Goal: Information Seeking & Learning: Learn about a topic

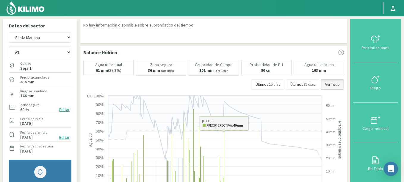
select select "260: Object"
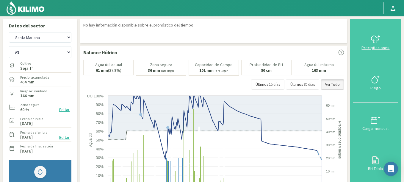
click at [375, 44] on icon at bounding box center [375, 39] width 10 height 10
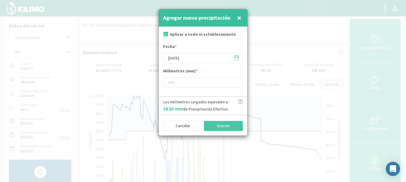
click at [235, 58] on icon at bounding box center [237, 58] width 6 height 6
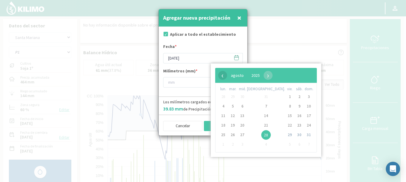
click at [225, 76] on span "‹" at bounding box center [222, 75] width 9 height 9
click at [221, 77] on span "‹" at bounding box center [222, 75] width 9 height 9
click at [261, 104] on span "10" at bounding box center [266, 106] width 10 height 10
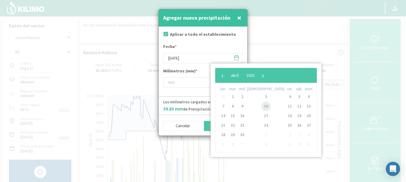
type input "[DATE]"
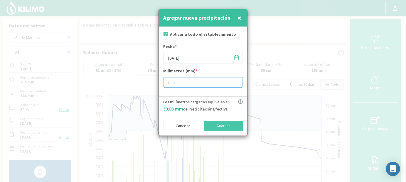
click at [195, 84] on input "number" at bounding box center [203, 82] width 80 height 10
type input "2"
click at [219, 126] on button "Guardar" at bounding box center [223, 126] width 39 height 10
type input "[DATE]"
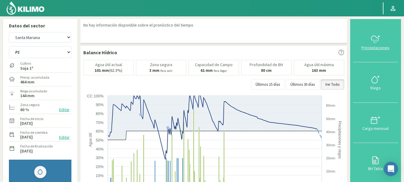
click at [376, 43] on icon at bounding box center [375, 39] width 10 height 10
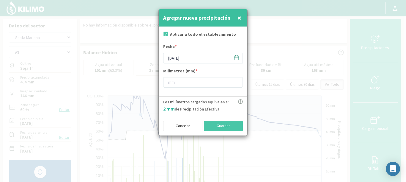
click at [235, 58] on icon at bounding box center [237, 58] width 6 height 6
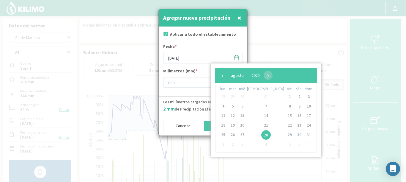
click at [235, 58] on icon at bounding box center [237, 58] width 6 height 6
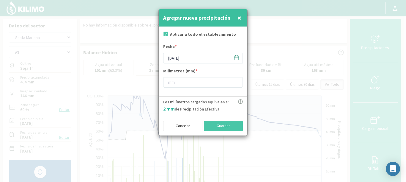
click at [237, 58] on icon at bounding box center [237, 58] width 6 height 6
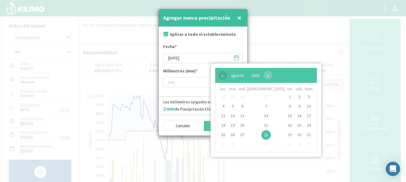
click at [221, 71] on span "‹" at bounding box center [222, 75] width 9 height 9
click at [221, 72] on span "‹" at bounding box center [222, 75] width 9 height 9
click at [244, 115] on span "16" at bounding box center [243, 116] width 10 height 10
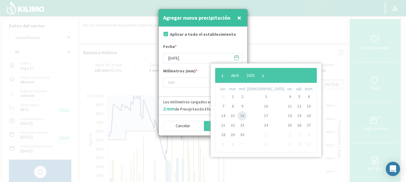
type input "[DATE]"
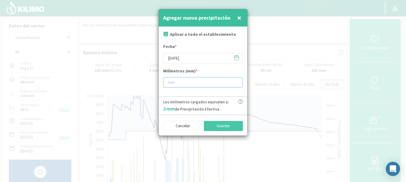
click at [194, 81] on input "number" at bounding box center [203, 82] width 80 height 10
type input "14"
click at [216, 125] on button "Guardar" at bounding box center [223, 126] width 39 height 10
type input "[DATE]"
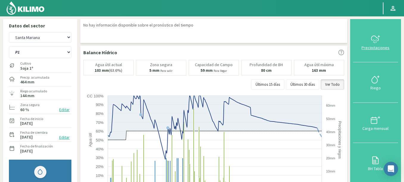
click at [370, 45] on div "Precipitaciones" at bounding box center [375, 47] width 41 height 4
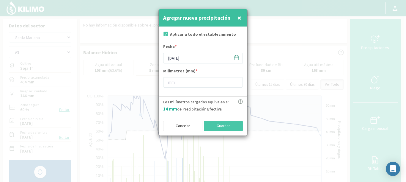
click at [238, 56] on icon at bounding box center [237, 58] width 6 height 6
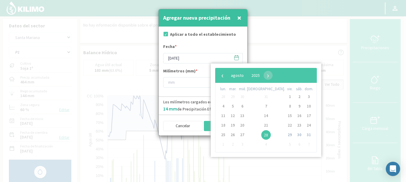
click at [217, 74] on div "‹ ​ agosto ​ 2025 ​ ›" at bounding box center [266, 75] width 102 height 15
click at [220, 74] on span "‹" at bounding box center [222, 75] width 9 height 9
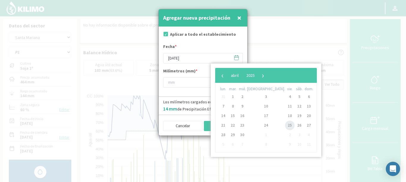
click at [285, 125] on span "25" at bounding box center [290, 125] width 10 height 10
type input "[DATE]"
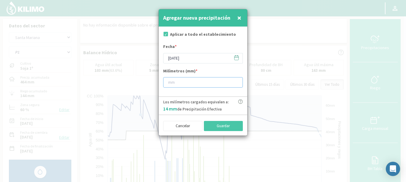
click at [193, 85] on input "number" at bounding box center [203, 82] width 80 height 10
type input "5"
click at [220, 129] on button "Guardar" at bounding box center [223, 126] width 39 height 10
type input "[DATE]"
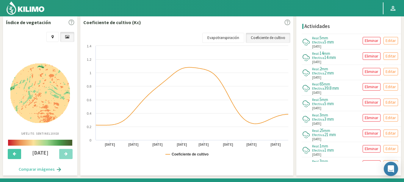
scroll to position [214, 0]
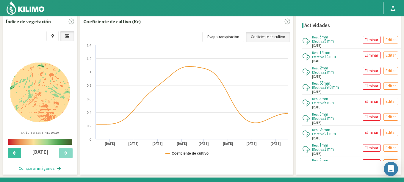
click at [12, 155] on button at bounding box center [14, 153] width 13 height 10
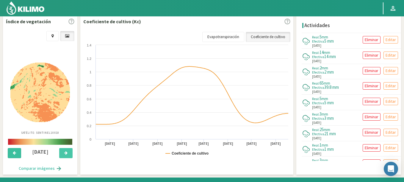
click at [12, 155] on button at bounding box center [14, 153] width 13 height 10
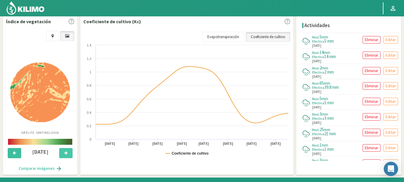
click at [12, 155] on button at bounding box center [14, 153] width 13 height 10
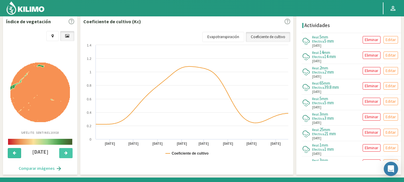
click at [12, 155] on button at bounding box center [14, 153] width 13 height 10
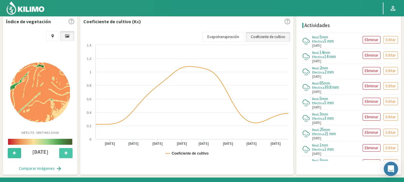
click at [12, 155] on button at bounding box center [14, 153] width 13 height 10
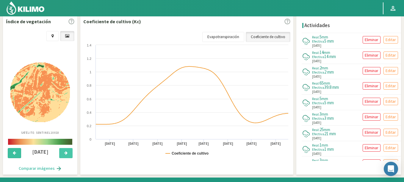
click at [12, 155] on button at bounding box center [14, 153] width 13 height 10
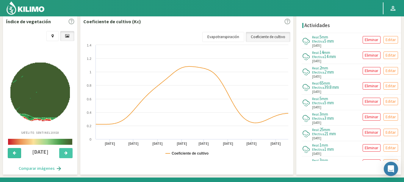
click at [12, 155] on button at bounding box center [14, 153] width 13 height 10
click at [64, 155] on button at bounding box center [65, 153] width 13 height 10
click at [16, 150] on button at bounding box center [14, 153] width 13 height 10
click at [63, 153] on button at bounding box center [65, 153] width 13 height 10
click at [63, 154] on button at bounding box center [65, 153] width 13 height 10
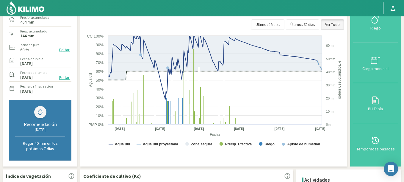
scroll to position [0, 0]
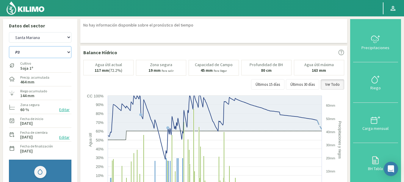
click at [9, 46] on select "P1 P3 P6 P7 P8" at bounding box center [40, 52] width 62 height 12
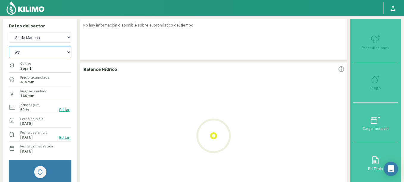
select select "0: Object"
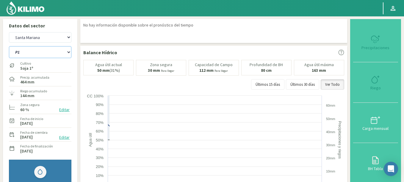
select select "546: Object"
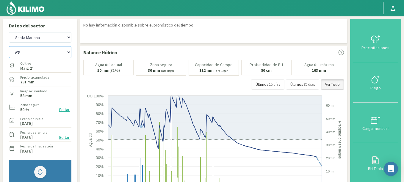
click at [9, 46] on select "P1 P3 P6 P7 P8" at bounding box center [40, 52] width 62 height 12
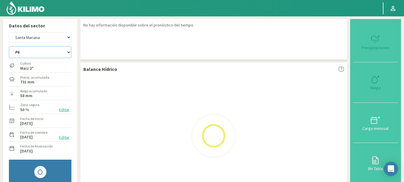
select select "6: Object"
select select "832: Object"
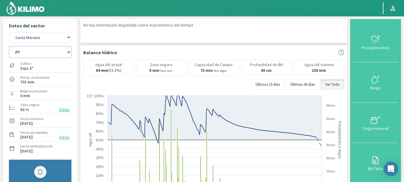
click at [9, 46] on select "P1 P3 P6 P7 P8" at bounding box center [40, 52] width 62 height 12
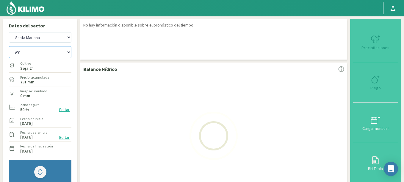
select select "12: Object"
select select "1118: Object"
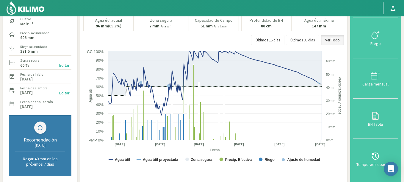
scroll to position [36, 0]
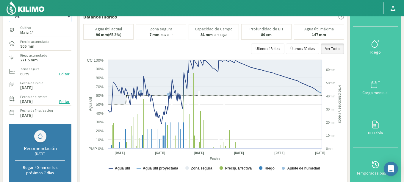
click at [9, 10] on select "P1 P3 P6 P7 P8" at bounding box center [40, 16] width 62 height 12
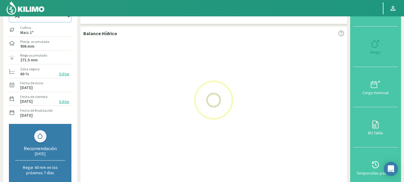
select select "18: Object"
select select "1404: Object"
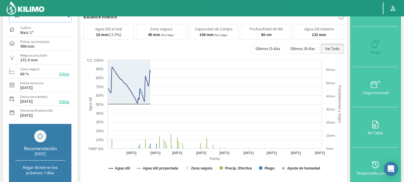
select select "24: Object"
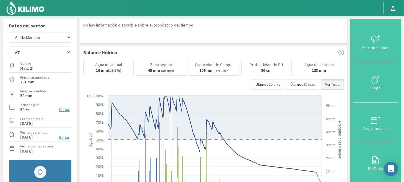
drag, startPoint x: 375, startPoint y: 166, endPoint x: 354, endPoint y: 90, distance: 79.0
click at [354, 90] on div "Precipitaciones Riego Carga mensual BH Tabla Temporadas pasadas" at bounding box center [375, 122] width 51 height 207
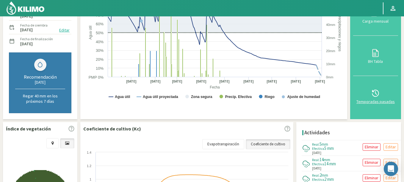
click at [374, 99] on div "Temporadas pasadas" at bounding box center [375, 101] width 41 height 4
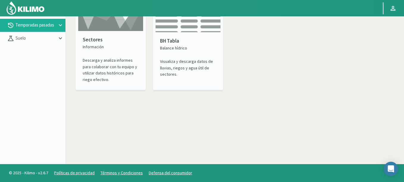
scroll to position [34, 0]
click at [128, 39] on p "Sectores" at bounding box center [111, 40] width 56 height 8
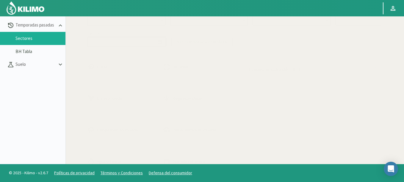
select select "0: Object"
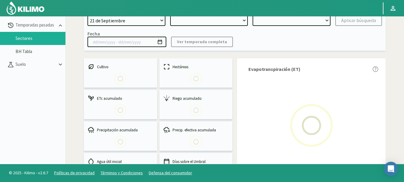
type input "[DATE] - [DATE]"
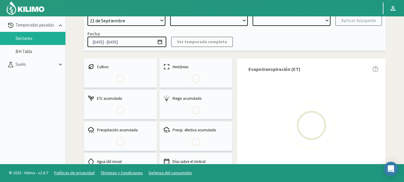
select select "0: 2023"
select select "0: Object"
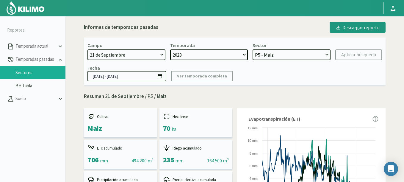
click at [123, 55] on select "[DATE] 8 Fuegos Acograpes - Ag. [PERSON_NAME] - Ag. [GEOGRAPHIC_DATA] Acograpes…" at bounding box center [126, 54] width 78 height 11
select select "1478: Object"
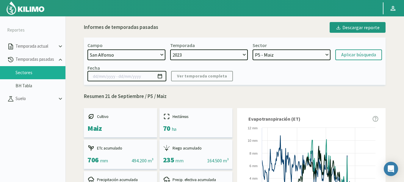
select select
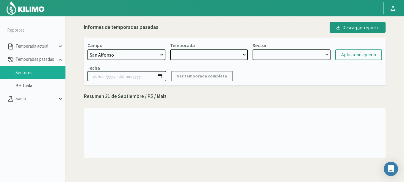
click at [123, 55] on select "[DATE] 8 Fuegos Acograpes - Ag. [PERSON_NAME] - Ag. [GEOGRAPHIC_DATA] Acograpes…" at bounding box center [126, 54] width 78 height 11
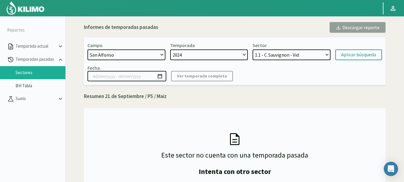
select select "2: 2024"
select select "35: Object"
select select "1630: Object"
click at [87, 49] on select "[DATE] 8 Fuegos Acograpes - Ag. [PERSON_NAME] - Ag. [GEOGRAPHIC_DATA] Acograpes…" at bounding box center [126, 54] width 78 height 11
click at [267, 49] on div "Sector P6 - Soja 2° P8 - Maiz 2° P3 - Maiz 2° P7 - Maiz 1° P1 - [GEOGRAPHIC_DAT…" at bounding box center [291, 51] width 78 height 18
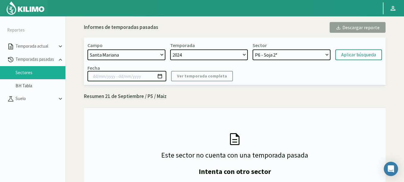
select select "42: Object"
click at [252, 49] on select "P6 - Soja 2° P8 - Maiz 2° P3 - Maiz 2° P7 - Maiz 1° P1 - [GEOGRAPHIC_DATA] 1º" at bounding box center [291, 54] width 78 height 11
click at [354, 54] on div "Aplicar búsqueda" at bounding box center [358, 54] width 35 height 7
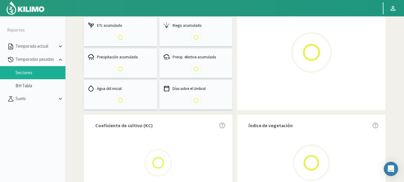
scroll to position [71, 0]
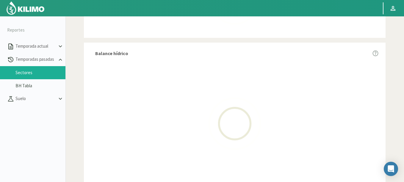
select select "1630: Object"
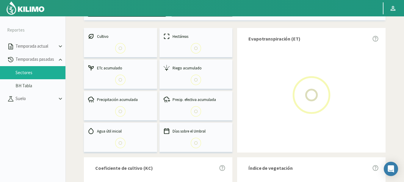
scroll to position [1, 0]
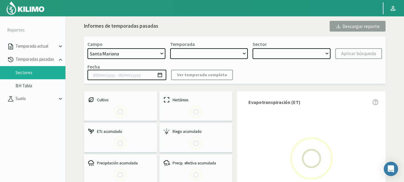
type input "[DATE] - [DATE]"
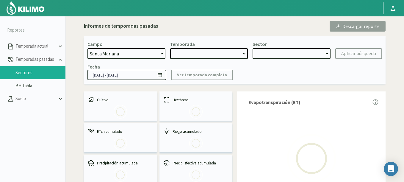
select select "0: 2024"
select select "4: Object"
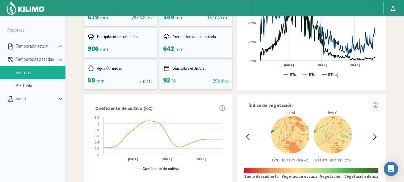
scroll to position [214, 0]
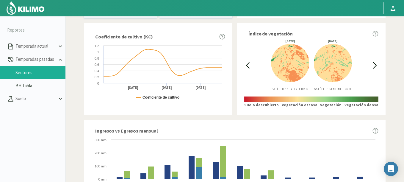
click at [246, 66] on icon at bounding box center [247, 65] width 7 height 7
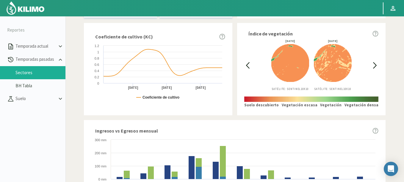
click at [246, 66] on icon at bounding box center [247, 65] width 7 height 7
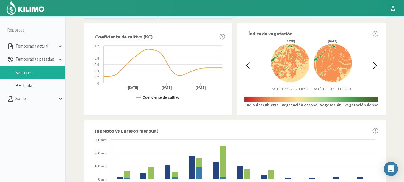
click at [246, 66] on icon at bounding box center [247, 65] width 7 height 7
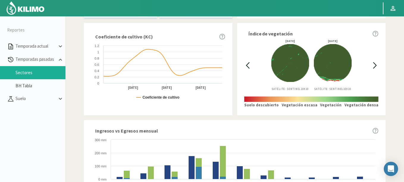
click at [375, 63] on icon at bounding box center [374, 65] width 7 height 7
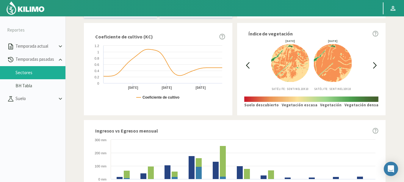
click at [246, 64] on icon at bounding box center [247, 65] width 7 height 7
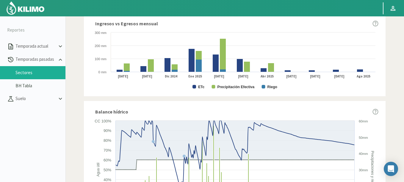
scroll to position [178, 0]
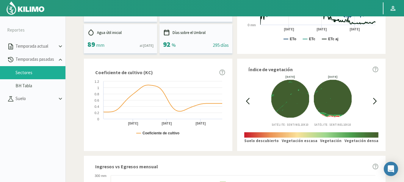
click at [372, 103] on icon at bounding box center [374, 101] width 7 height 7
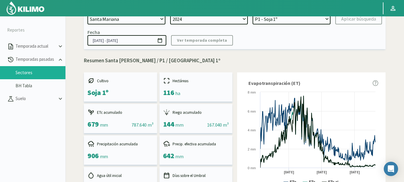
scroll to position [0, 0]
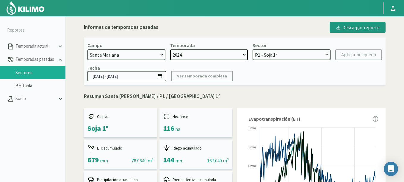
click at [162, 78] on icon at bounding box center [160, 76] width 4 height 4
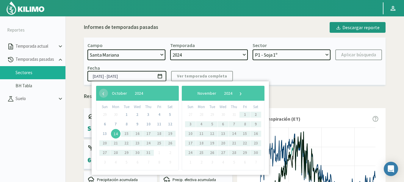
click at [115, 134] on span "14" at bounding box center [116, 134] width 10 height 10
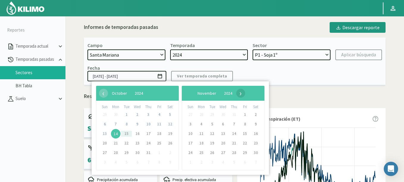
click at [245, 95] on span "›" at bounding box center [240, 93] width 9 height 9
click at [242, 95] on span "›" at bounding box center [237, 93] width 9 height 9
click at [237, 95] on span "›" at bounding box center [232, 93] width 9 height 9
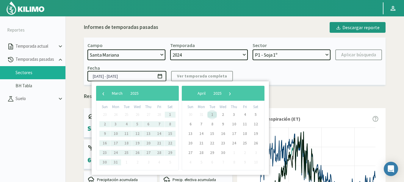
click at [210, 114] on span "1" at bounding box center [212, 115] width 10 height 10
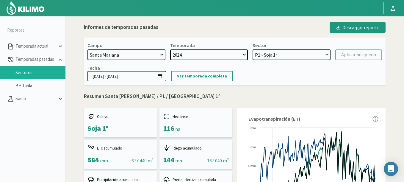
click at [163, 77] on input "[DATE] - [DATE]" at bounding box center [126, 76] width 79 height 10
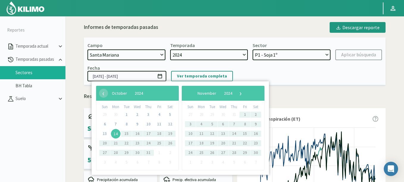
click at [116, 134] on span "14" at bounding box center [116, 134] width 10 height 10
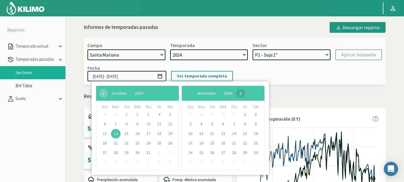
click at [245, 90] on span "›" at bounding box center [240, 93] width 9 height 9
click at [240, 93] on span "›" at bounding box center [235, 93] width 9 height 9
click at [242, 93] on span "›" at bounding box center [237, 93] width 9 height 9
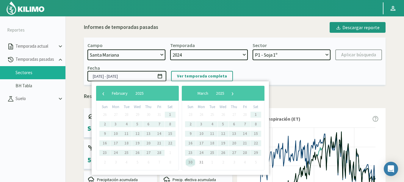
click at [192, 163] on span "30" at bounding box center [191, 162] width 10 height 10
type input "[DATE] - [DATE]"
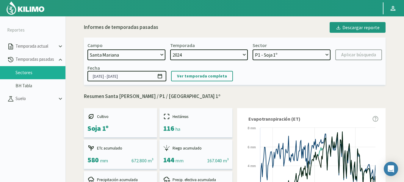
select select "2: Object"
click at [252, 49] on select "P6 - Soja 2° P8 - Maiz 2° P3 - Maiz 2° P7 - Maiz 1° P1 - [GEOGRAPHIC_DATA] 1º" at bounding box center [291, 54] width 78 height 11
click at [342, 54] on div "Aplicar búsqueda" at bounding box center [358, 54] width 35 height 7
type input "[DATE] - [DATE]"
select select "7: Object"
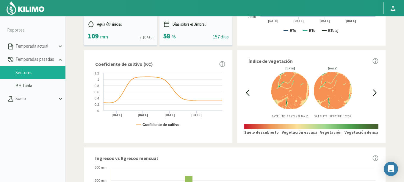
scroll to position [143, 0]
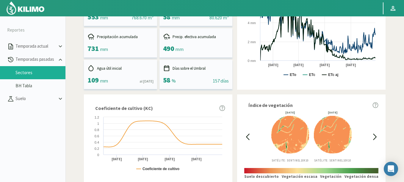
click at [249, 142] on div at bounding box center [247, 136] width 7 height 51
click at [248, 137] on icon at bounding box center [247, 136] width 7 height 7
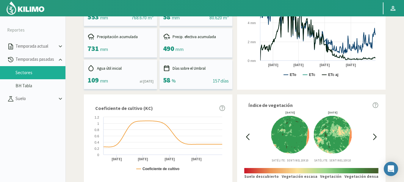
click at [248, 137] on icon at bounding box center [247, 136] width 7 height 7
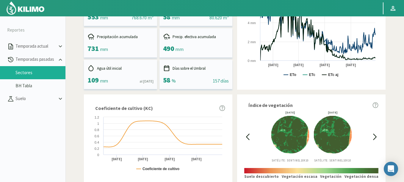
click at [376, 137] on icon at bounding box center [374, 136] width 7 height 7
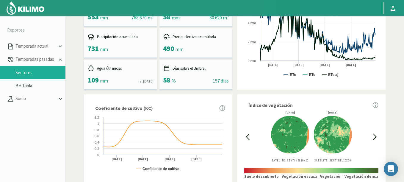
click at [375, 136] on icon at bounding box center [374, 137] width 3 height 6
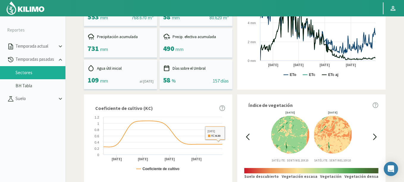
click at [247, 137] on icon at bounding box center [247, 137] width 3 height 6
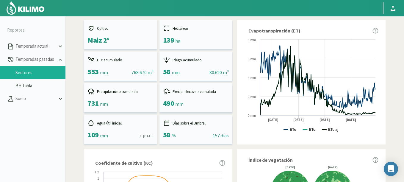
scroll to position [0, 0]
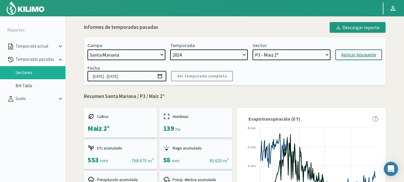
click at [158, 75] on icon at bounding box center [160, 76] width 6 height 6
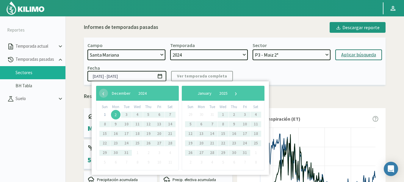
drag, startPoint x: 115, startPoint y: 112, endPoint x: 180, endPoint y: 112, distance: 65.1
click at [115, 112] on span "2" at bounding box center [116, 115] width 10 height 10
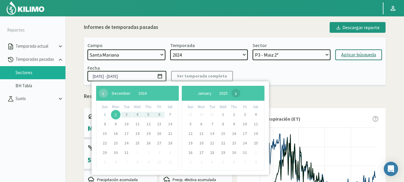
click at [240, 93] on span "›" at bounding box center [235, 93] width 9 height 9
click at [242, 93] on span "›" at bounding box center [237, 93] width 9 height 9
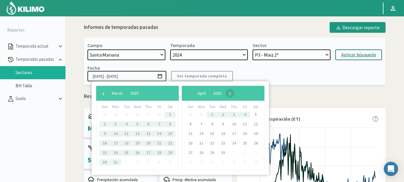
click at [234, 92] on span "›" at bounding box center [229, 93] width 9 height 9
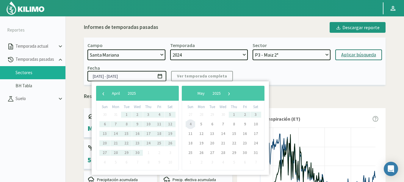
click at [191, 125] on span "4" at bounding box center [191, 124] width 10 height 10
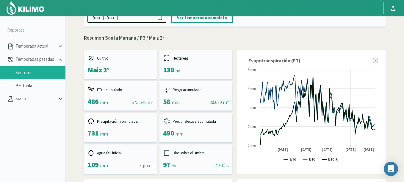
scroll to position [23, 0]
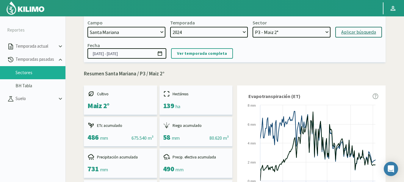
click at [160, 54] on icon at bounding box center [160, 54] width 6 height 6
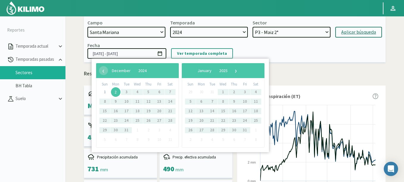
click at [115, 91] on span "2" at bounding box center [116, 92] width 10 height 10
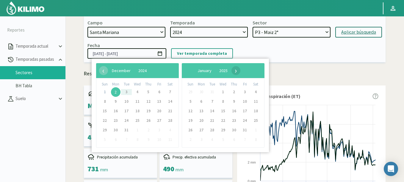
click at [240, 72] on span "›" at bounding box center [235, 70] width 9 height 9
click at [242, 72] on span "›" at bounding box center [237, 70] width 9 height 9
click at [237, 72] on span "›" at bounding box center [232, 70] width 9 height 9
click at [234, 72] on span "›" at bounding box center [229, 70] width 9 height 9
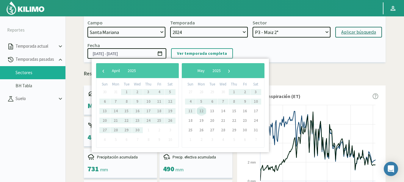
click at [201, 113] on span "12" at bounding box center [202, 111] width 10 height 10
type input "[DATE] - [DATE]"
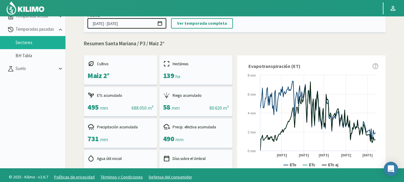
scroll to position [0, 0]
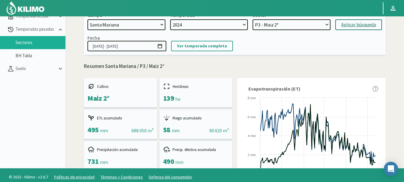
select select "6: Object"
click at [252, 19] on select "P6 - Soja 2° P8 - Maiz 2° P3 - Maiz 2° P7 - Maiz 1° P1 - [GEOGRAPHIC_DATA] 1º" at bounding box center [291, 24] width 78 height 11
click at [342, 25] on div "Aplicar búsqueda" at bounding box center [358, 24] width 35 height 7
type input "[DATE] - [DATE]"
select select "11: Object"
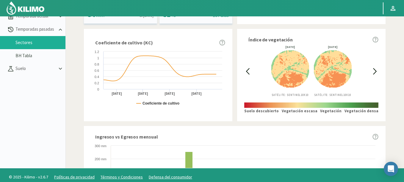
scroll to position [143, 0]
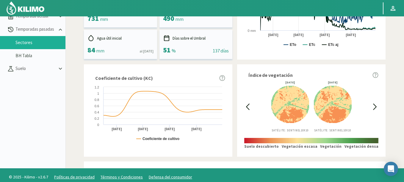
click at [247, 108] on icon at bounding box center [247, 107] width 3 height 6
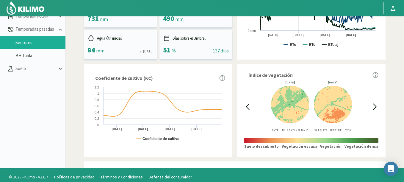
click at [247, 108] on icon at bounding box center [247, 107] width 3 height 6
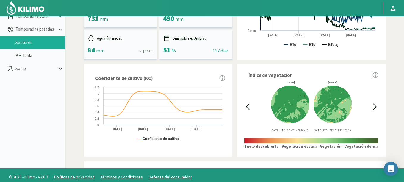
click at [247, 108] on icon at bounding box center [247, 107] width 3 height 6
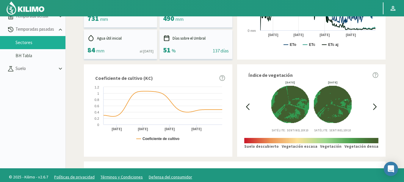
click at [373, 107] on icon at bounding box center [374, 106] width 7 height 7
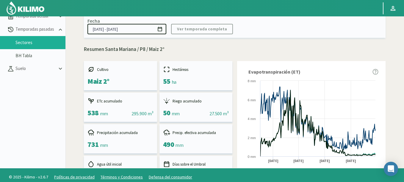
scroll to position [0, 0]
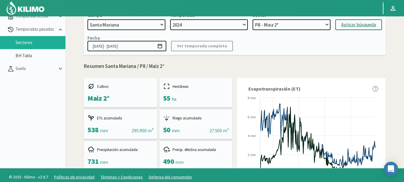
click at [161, 47] on icon at bounding box center [160, 46] width 6 height 6
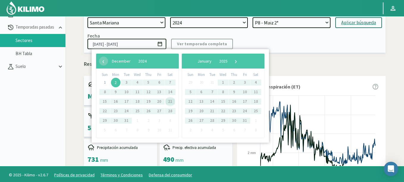
scroll to position [34, 0]
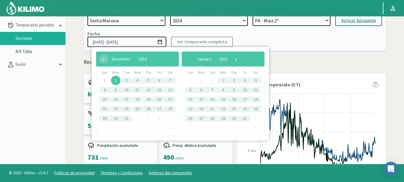
click at [115, 79] on span "2" at bounding box center [116, 81] width 10 height 10
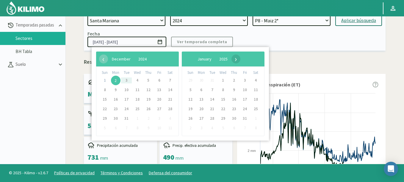
click at [240, 61] on span "›" at bounding box center [235, 58] width 9 height 9
click at [237, 61] on span "›" at bounding box center [232, 58] width 9 height 9
click at [234, 61] on span "›" at bounding box center [229, 58] width 9 height 9
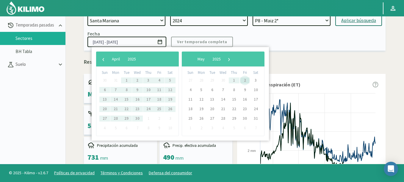
click at [244, 81] on span "2" at bounding box center [245, 81] width 10 height 10
type input "[DATE] - [DATE]"
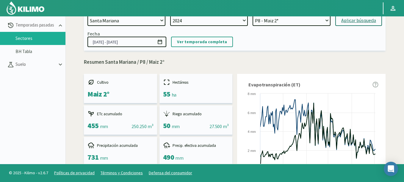
scroll to position [0, 0]
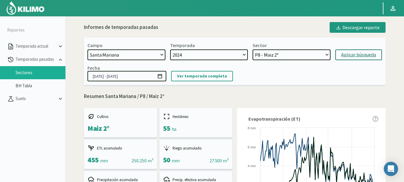
select select "10: Object"
click at [252, 49] on select "P6 - Soja 2° P8 - Maiz 2° P3 - Maiz 2° P7 - Maiz 1° P1 - [GEOGRAPHIC_DATA] 1º" at bounding box center [291, 54] width 78 height 11
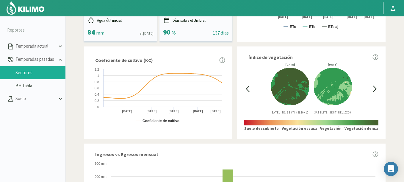
scroll to position [214, 0]
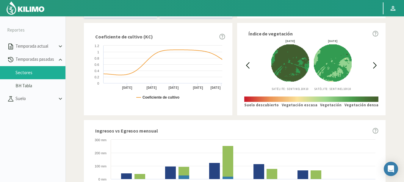
click at [256, 64] on div "[DATE] Satélite: Sentinel 10X10 [DATE] Satélite: Sentinel 10X10" at bounding box center [311, 65] width 120 height 51
click at [247, 64] on icon at bounding box center [247, 65] width 7 height 7
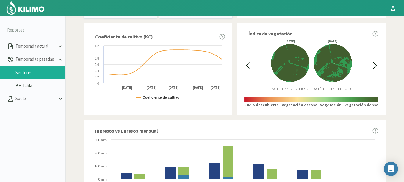
click at [247, 64] on icon at bounding box center [247, 65] width 7 height 7
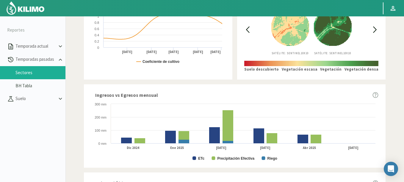
scroll to position [143, 0]
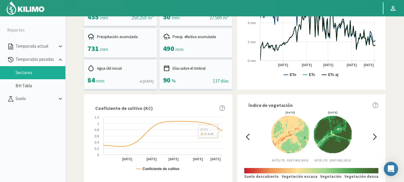
click at [370, 136] on div "[DATE] Satélite: Sentinel 10X10 [DATE] Satélite: Sentinel 10X10" at bounding box center [311, 136] width 120 height 51
click at [375, 135] on icon at bounding box center [374, 136] width 7 height 7
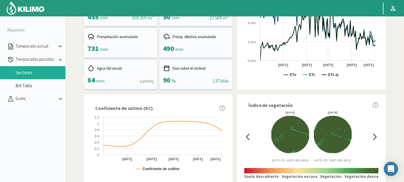
click at [375, 135] on icon at bounding box center [374, 136] width 7 height 7
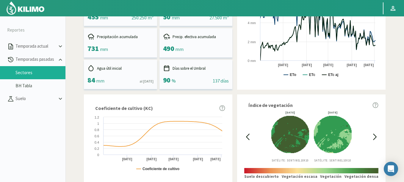
click at [375, 135] on icon at bounding box center [374, 136] width 7 height 7
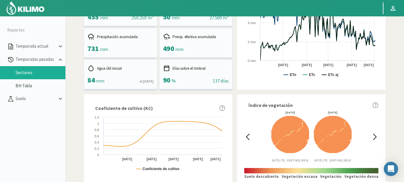
click at [375, 135] on icon at bounding box center [374, 136] width 7 height 7
click at [247, 136] on icon at bounding box center [247, 137] width 3 height 6
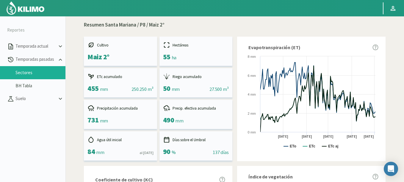
scroll to position [0, 0]
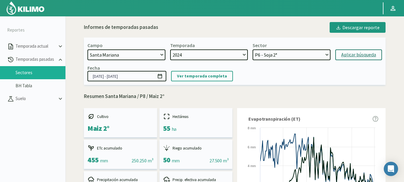
click at [370, 55] on div "Aplicar búsqueda" at bounding box center [358, 54] width 35 height 7
type input "[DATE] - [DATE]"
select select "15: Object"
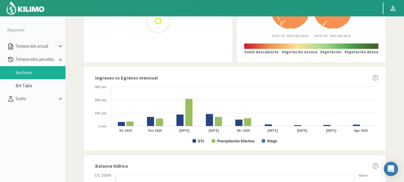
scroll to position [183, 0]
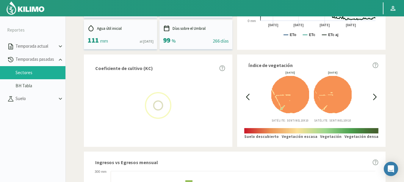
click at [246, 95] on icon at bounding box center [247, 96] width 7 height 7
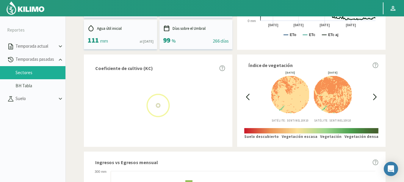
click at [246, 95] on icon at bounding box center [247, 96] width 7 height 7
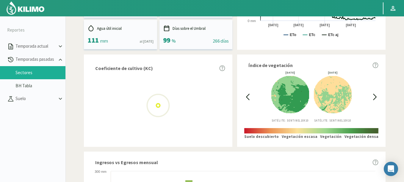
click at [246, 95] on icon at bounding box center [247, 96] width 7 height 7
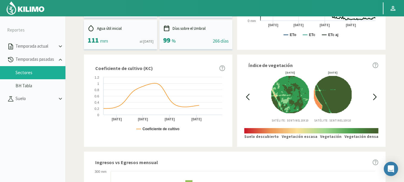
click at [375, 96] on icon at bounding box center [374, 96] width 7 height 7
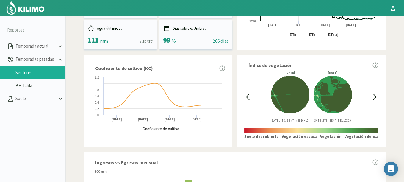
click at [375, 96] on icon at bounding box center [374, 97] width 3 height 6
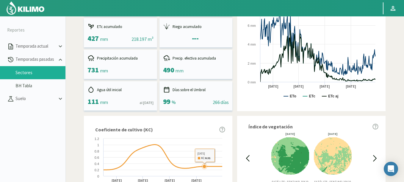
scroll to position [4, 0]
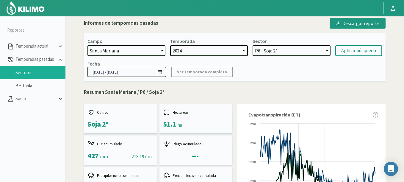
click at [161, 70] on icon at bounding box center [160, 72] width 6 height 6
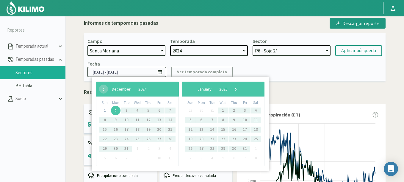
click at [117, 108] on span "2" at bounding box center [116, 111] width 10 height 10
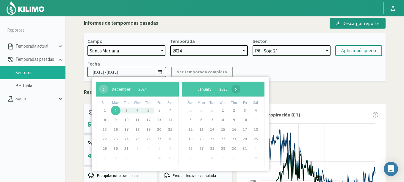
click at [240, 92] on span "›" at bounding box center [235, 88] width 9 height 9
click at [242, 92] on span "›" at bounding box center [237, 88] width 9 height 9
click at [234, 92] on span "›" at bounding box center [229, 88] width 9 height 9
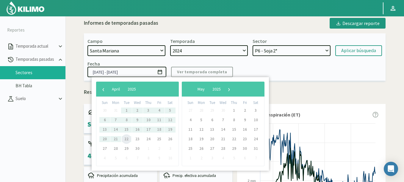
click at [125, 139] on span "22" at bounding box center [127, 139] width 10 height 10
type input "[DATE] - [DATE]"
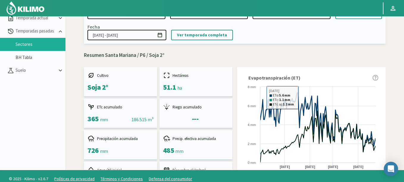
scroll to position [0, 0]
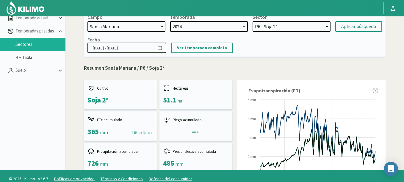
select select "18: Object"
click at [252, 21] on select "P6 - Soja 2° P8 - Maiz 2° P3 - Maiz 2° P7 - Maiz 1° P1 - [GEOGRAPHIC_DATA] 1º" at bounding box center [291, 26] width 78 height 11
click at [343, 25] on div "Aplicar búsqueda" at bounding box center [358, 26] width 35 height 7
type input "[DATE] - [DATE]"
select select "23: Object"
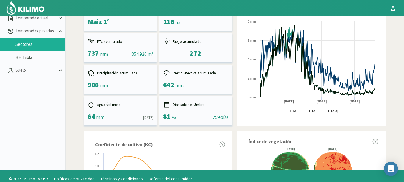
scroll to position [143, 0]
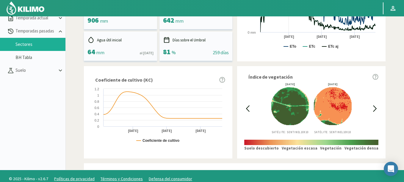
click at [249, 106] on icon at bounding box center [247, 109] width 3 height 6
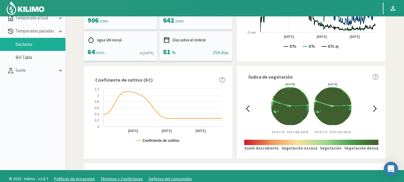
click at [249, 106] on icon at bounding box center [247, 109] width 3 height 6
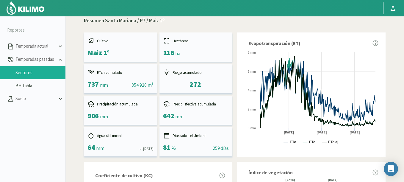
scroll to position [178, 0]
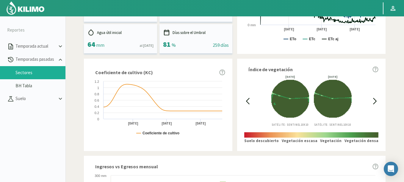
drag, startPoint x: 372, startPoint y: 96, endPoint x: 374, endPoint y: 100, distance: 4.8
click at [372, 97] on div at bounding box center [374, 100] width 7 height 51
click at [374, 100] on icon at bounding box center [374, 101] width 7 height 7
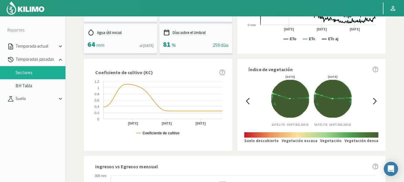
click at [374, 100] on icon at bounding box center [374, 101] width 7 height 7
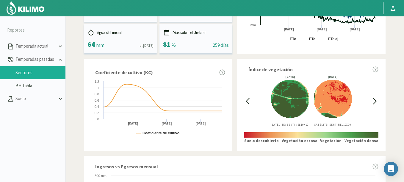
scroll to position [36, 0]
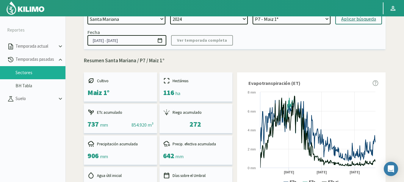
click at [159, 38] on icon at bounding box center [160, 40] width 6 height 6
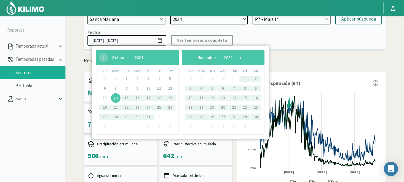
click at [117, 96] on span "14" at bounding box center [116, 98] width 10 height 10
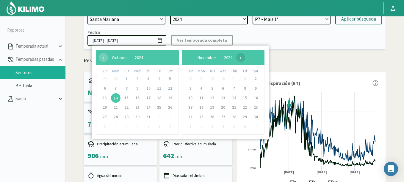
click at [245, 56] on span "›" at bounding box center [240, 57] width 9 height 9
click at [240, 56] on span "›" at bounding box center [235, 57] width 9 height 9
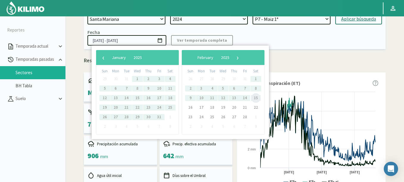
click at [254, 98] on span "15" at bounding box center [256, 98] width 10 height 10
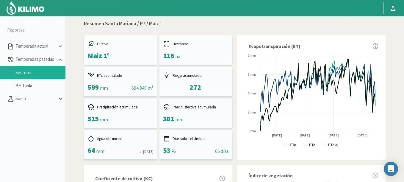
scroll to position [71, 0]
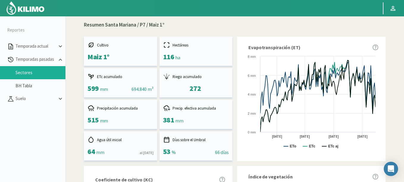
click at [171, 91] on div "272" at bounding box center [196, 88] width 66 height 9
drag, startPoint x: 171, startPoint y: 90, endPoint x: 191, endPoint y: 89, distance: 19.9
click at [191, 89] on div "272" at bounding box center [196, 88] width 66 height 9
drag, startPoint x: 178, startPoint y: 82, endPoint x: 212, endPoint y: 86, distance: 33.9
click at [212, 86] on div "Riego acumulado 272" at bounding box center [195, 82] width 73 height 29
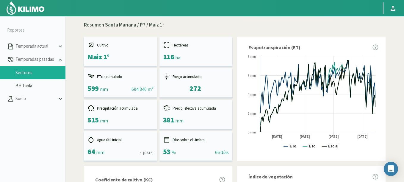
click at [201, 89] on div "272" at bounding box center [195, 88] width 12 height 9
drag, startPoint x: 176, startPoint y: 92, endPoint x: 196, endPoint y: 91, distance: 19.6
click at [198, 91] on div "272" at bounding box center [196, 88] width 66 height 9
click at [167, 89] on div "272" at bounding box center [196, 88] width 66 height 9
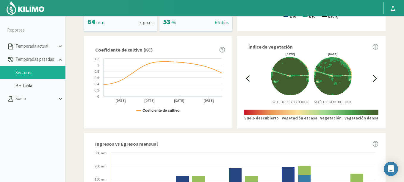
scroll to position [58, 0]
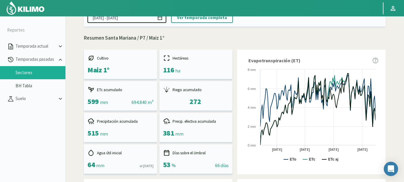
click at [160, 15] on div at bounding box center [187, 8] width 375 height 16
click at [160, 19] on icon at bounding box center [160, 18] width 6 height 6
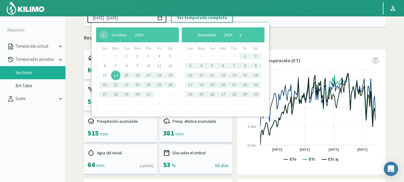
click at [115, 76] on span "14" at bounding box center [116, 75] width 10 height 10
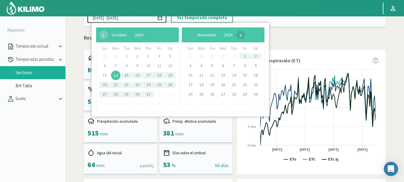
click at [245, 35] on span "›" at bounding box center [240, 34] width 9 height 9
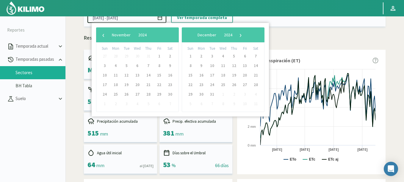
click at [245, 35] on span "›" at bounding box center [240, 34] width 9 height 9
click at [240, 35] on span "›" at bounding box center [235, 34] width 9 height 9
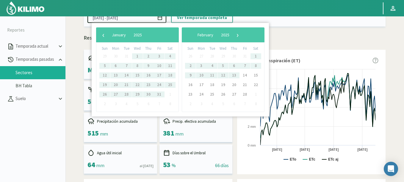
type input "[DATE] - [DATE]"
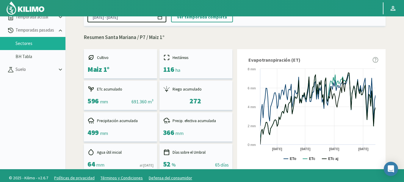
scroll to position [0, 0]
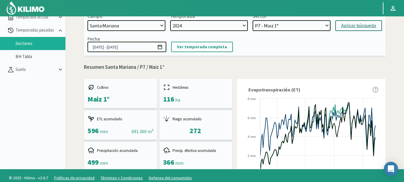
click at [160, 47] on icon at bounding box center [160, 47] width 6 height 6
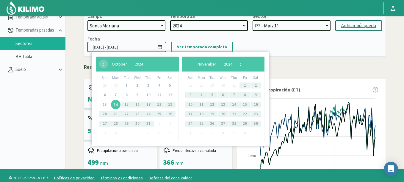
click at [115, 104] on span "14" at bounding box center [116, 105] width 10 height 10
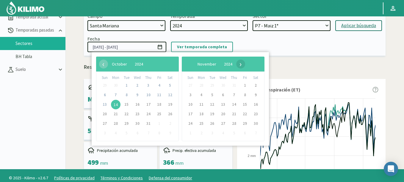
click at [245, 63] on span "›" at bounding box center [240, 63] width 9 height 9
click at [240, 63] on span "›" at bounding box center [235, 63] width 9 height 9
click at [242, 63] on span "›" at bounding box center [237, 63] width 9 height 9
click at [237, 63] on span "›" at bounding box center [232, 63] width 9 height 9
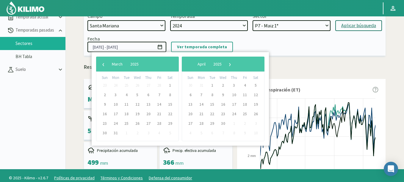
click at [329, 56] on div "Campo [DATE] 8 Fuegos Acograpes - Ag. [PERSON_NAME] - Ag. [GEOGRAPHIC_DATA] Aco…" at bounding box center [234, 31] width 301 height 47
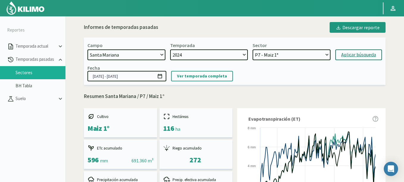
click at [128, 53] on select "[DATE] 8 Fuegos Acograpes - Ag. [PERSON_NAME] - Ag. [GEOGRAPHIC_DATA] Acograpes…" at bounding box center [126, 54] width 78 height 11
select select "1227: Object"
click at [87, 49] on select "[DATE] 8 Fuegos Acograpes - Ag. [PERSON_NAME] - Ag. [GEOGRAPHIC_DATA] Acograpes…" at bounding box center [126, 54] width 78 height 11
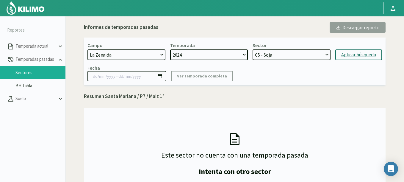
select select "29: Object"
click at [252, 49] on select "C5 - Soja C4 - Soja C3 - Pastura C2 - Pastura C1 - Soja" at bounding box center [291, 54] width 78 height 11
click at [356, 56] on div "Aplicar búsqueda" at bounding box center [358, 54] width 35 height 7
type input "[DATE] - [DATE]"
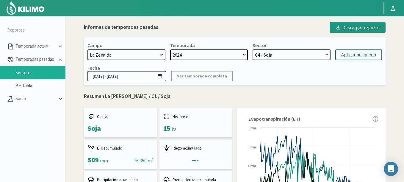
click at [252, 49] on select "C5 - Soja C4 - Soja C3 - Pastura C2 - Pastura C1 - Soja" at bounding box center [291, 54] width 78 height 11
click at [351, 57] on div "Aplicar búsqueda" at bounding box center [358, 54] width 35 height 7
select select "35: Object"
click at [252, 49] on select "C5 - Soja C4 - Soja C3 - Pastura C2 - Pastura C1 - Soja" at bounding box center [291, 54] width 78 height 11
